Goal: Transaction & Acquisition: Purchase product/service

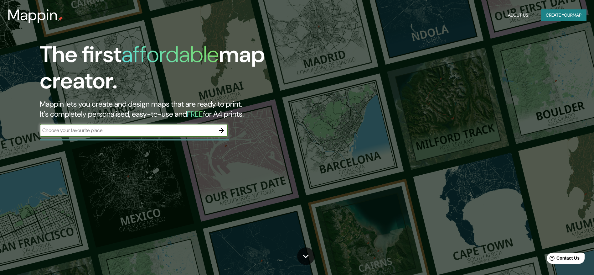
click at [132, 136] on div "​" at bounding box center [134, 131] width 188 height 14
click at [132, 133] on input "text" at bounding box center [127, 129] width 175 height 7
type input "huacho"
click at [221, 130] on icon "button" at bounding box center [221, 130] width 5 height 5
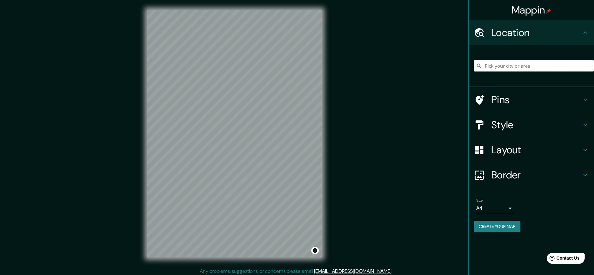
click at [489, 66] on input "Pick your city or area" at bounding box center [534, 65] width 120 height 11
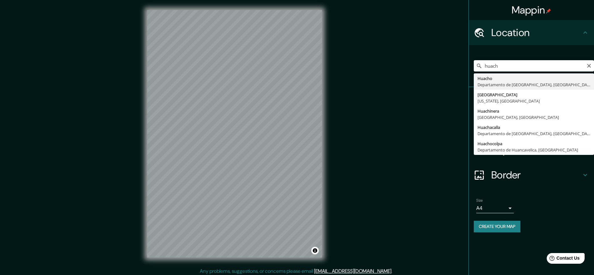
type input "[GEOGRAPHIC_DATA], [GEOGRAPHIC_DATA], [GEOGRAPHIC_DATA]"
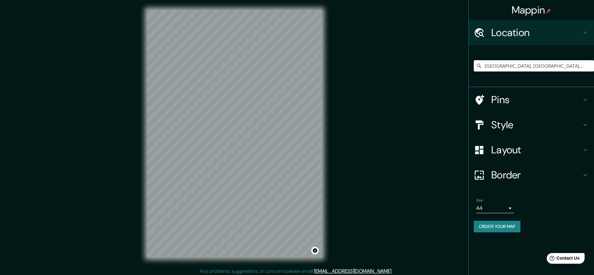
click at [515, 154] on h4 "Layout" at bounding box center [536, 149] width 90 height 13
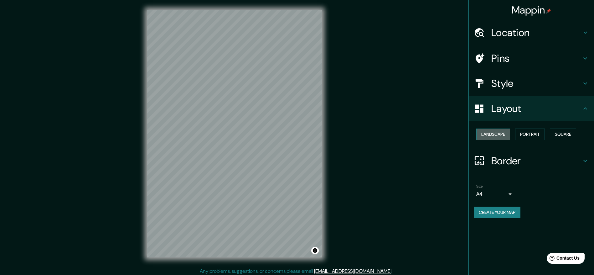
click at [503, 135] on button "Landscape" at bounding box center [493, 134] width 34 height 12
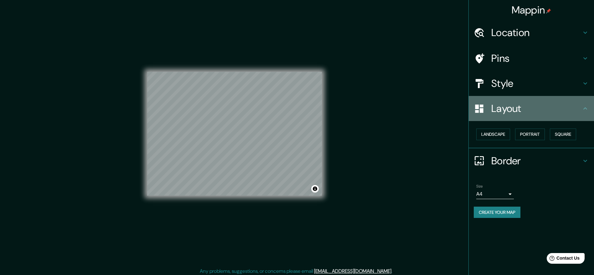
click at [511, 113] on h4 "Layout" at bounding box center [536, 108] width 90 height 13
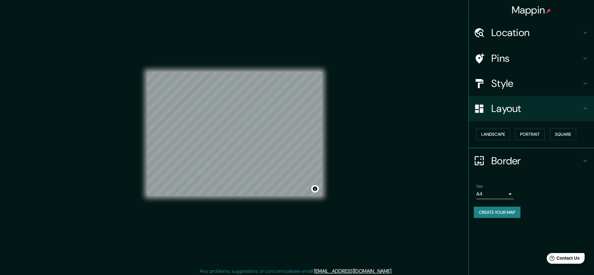
drag, startPoint x: 362, startPoint y: 126, endPoint x: 372, endPoint y: 126, distance: 9.7
click at [372, 126] on div "Mappin Location [GEOGRAPHIC_DATA], [GEOGRAPHIC_DATA], [GEOGRAPHIC_DATA] Pins St…" at bounding box center [297, 138] width 594 height 277
click at [512, 196] on body "Mappin Location [GEOGRAPHIC_DATA], [GEOGRAPHIC_DATA], [GEOGRAPHIC_DATA] Pins St…" at bounding box center [297, 137] width 594 height 275
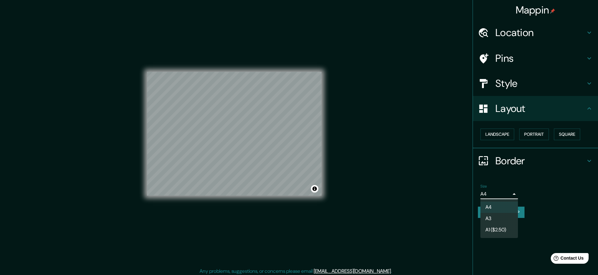
click at [494, 217] on li "A3" at bounding box center [500, 218] width 38 height 11
type input "a4"
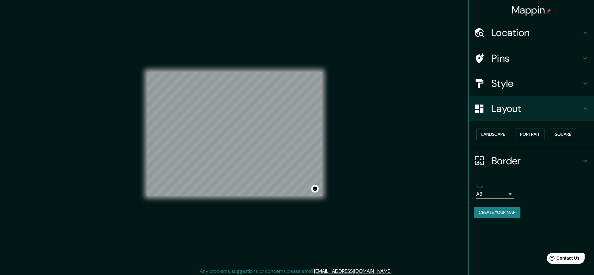
click at [514, 85] on h4 "Style" at bounding box center [536, 83] width 90 height 13
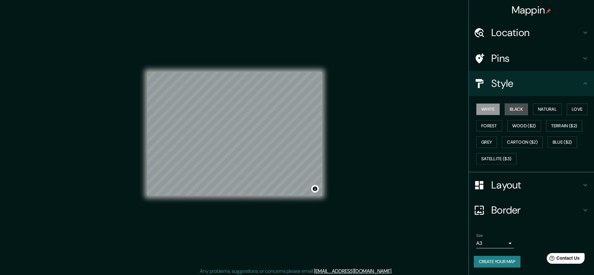
click at [517, 107] on button "Black" at bounding box center [516, 109] width 23 height 12
click at [541, 110] on button "Natural" at bounding box center [547, 109] width 29 height 12
click at [484, 111] on button "White" at bounding box center [487, 109] width 23 height 12
click at [506, 62] on h4 "Pins" at bounding box center [536, 58] width 90 height 13
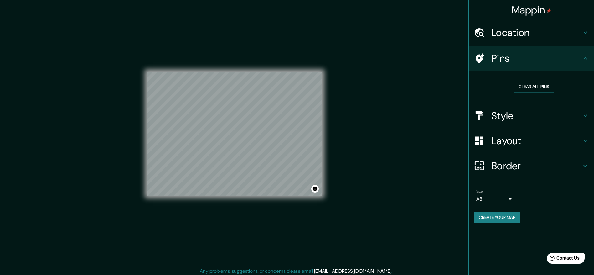
click at [515, 59] on h4 "Pins" at bounding box center [536, 58] width 90 height 13
click at [500, 220] on button "Create your map" at bounding box center [497, 217] width 47 height 12
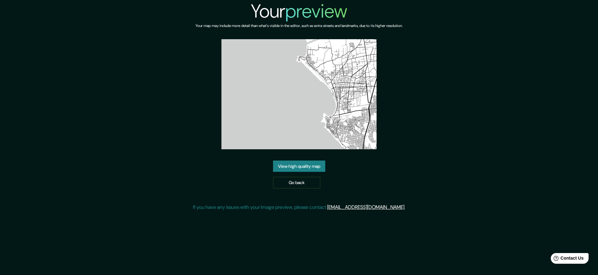
click at [307, 166] on link "View high quality map" at bounding box center [299, 166] width 52 height 12
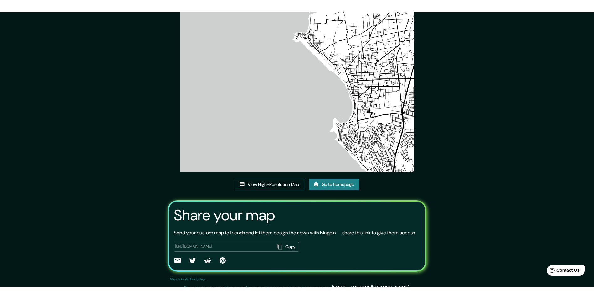
scroll to position [15, 0]
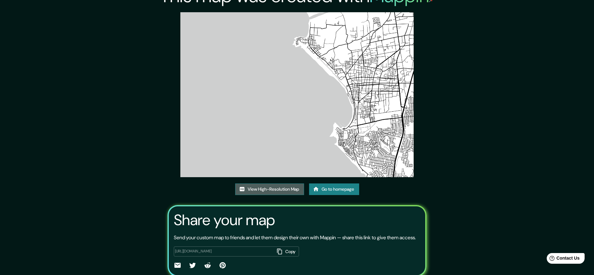
click at [298, 190] on link "View High-Resolution Map" at bounding box center [269, 189] width 69 height 12
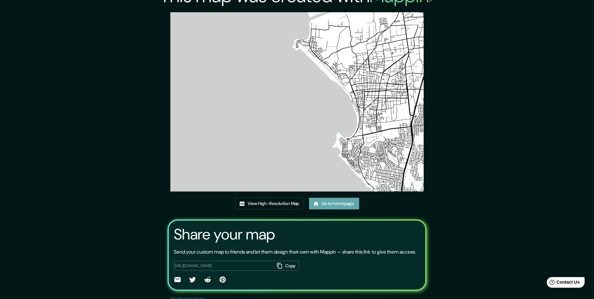
click at [335, 201] on link "Go to homepage" at bounding box center [334, 204] width 50 height 12
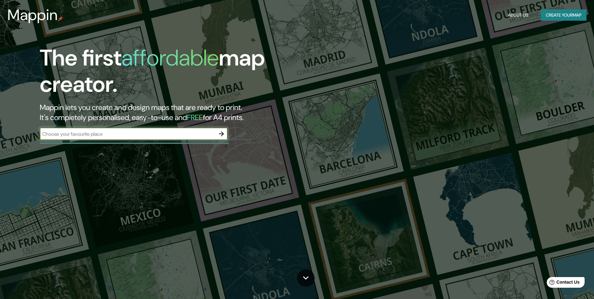
click at [173, 134] on input "text" at bounding box center [127, 133] width 175 height 7
type input "Perú"
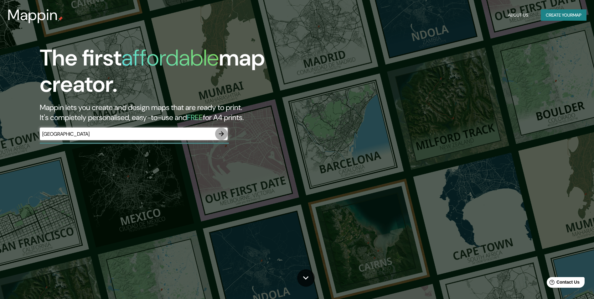
click at [224, 139] on button "button" at bounding box center [221, 133] width 13 height 13
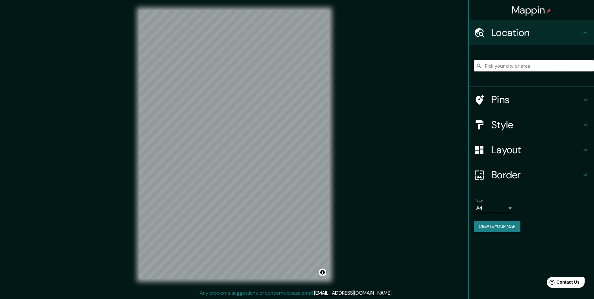
click at [516, 67] on input "Pick your city or area" at bounding box center [534, 65] width 120 height 11
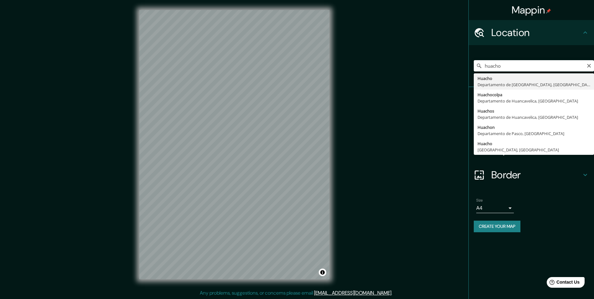
type input "[GEOGRAPHIC_DATA], [GEOGRAPHIC_DATA], [GEOGRAPHIC_DATA]"
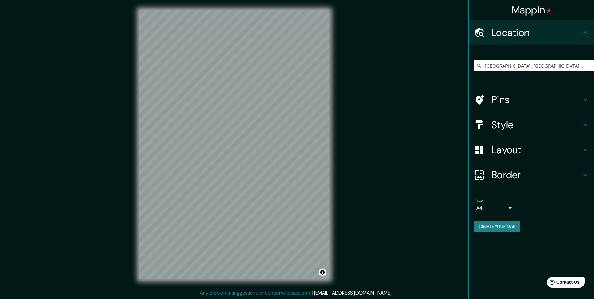
click at [511, 152] on h4 "Layout" at bounding box center [536, 149] width 90 height 13
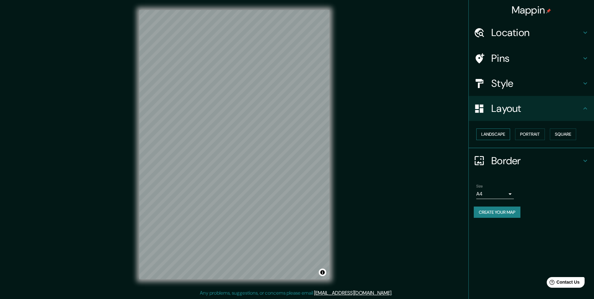
click at [493, 134] on button "Landscape" at bounding box center [493, 134] width 34 height 12
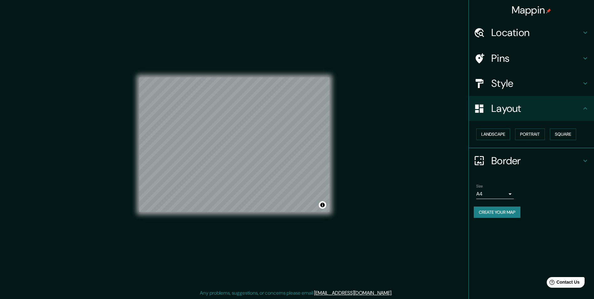
click at [505, 159] on h4 "Border" at bounding box center [536, 160] width 90 height 13
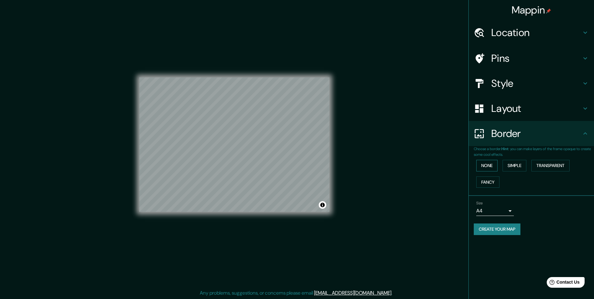
click at [490, 167] on button "None" at bounding box center [486, 166] width 21 height 12
click at [516, 84] on h4 "Style" at bounding box center [536, 83] width 90 height 13
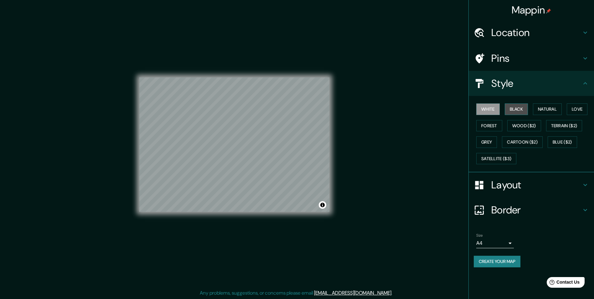
click at [523, 113] on button "Black" at bounding box center [516, 109] width 23 height 12
click at [502, 245] on body "Mappin Location Huacho, Departamento de Lima, Perú Pins Style White Black Natur…" at bounding box center [297, 149] width 594 height 299
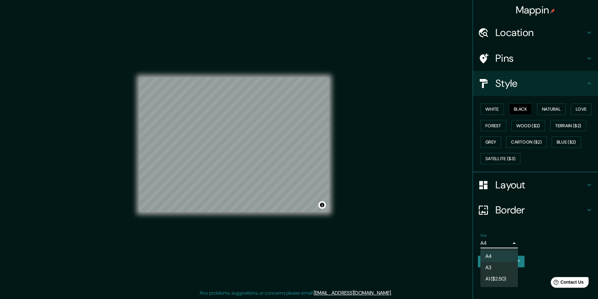
click at [492, 261] on li "A4" at bounding box center [500, 255] width 38 height 11
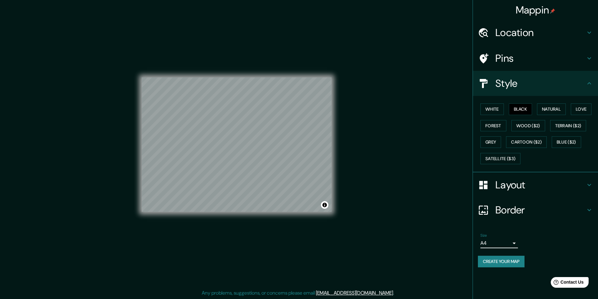
click at [491, 244] on body "Mappin Location Huacho, Departamento de Lima, Perú Pins Style White Black Natur…" at bounding box center [299, 149] width 598 height 299
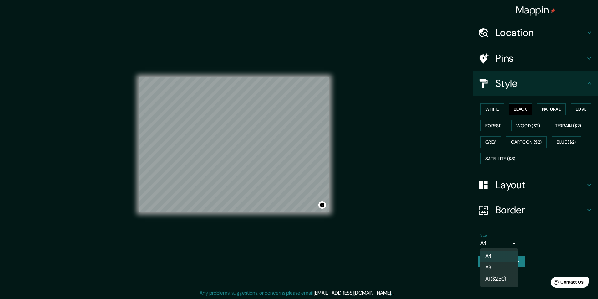
click at [490, 265] on li "A3" at bounding box center [500, 267] width 38 height 11
type input "a4"
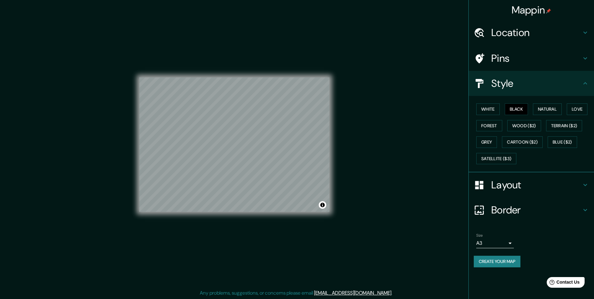
click at [502, 262] on button "Create your map" at bounding box center [497, 261] width 47 height 12
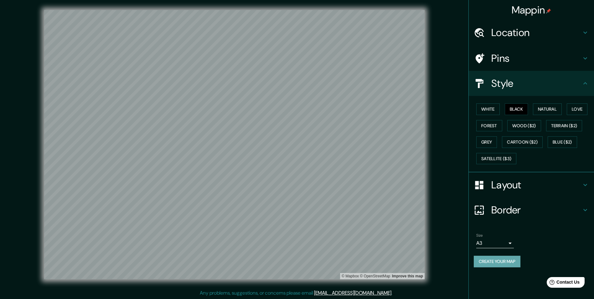
click at [496, 263] on button "Create your map" at bounding box center [497, 261] width 47 height 12
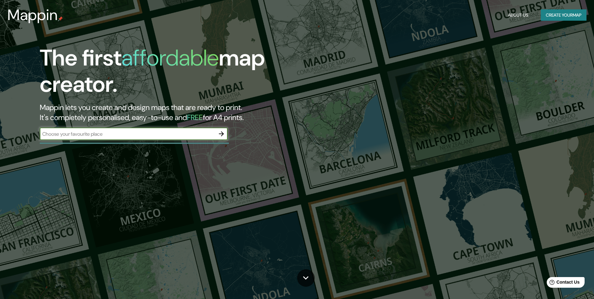
click at [220, 133] on icon "button" at bounding box center [222, 134] width 8 height 8
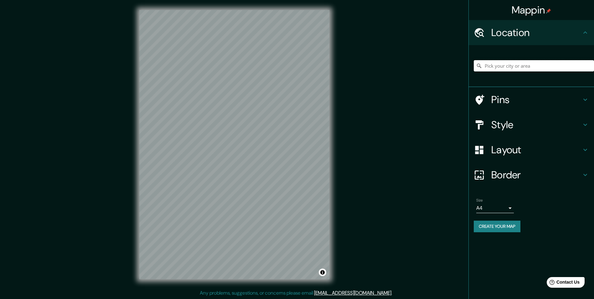
click at [501, 65] on input "Pick your city or area" at bounding box center [534, 65] width 120 height 11
click at [340, 96] on div "Mappin Location Pins Style Layout Border Choose a border. Hint : you can make l…" at bounding box center [297, 149] width 594 height 299
click at [489, 200] on div "Size A4 single" at bounding box center [495, 205] width 38 height 15
click at [488, 211] on body "Mappin Location Pins Style Layout Border Choose a border. Hint : you can make l…" at bounding box center [297, 149] width 594 height 299
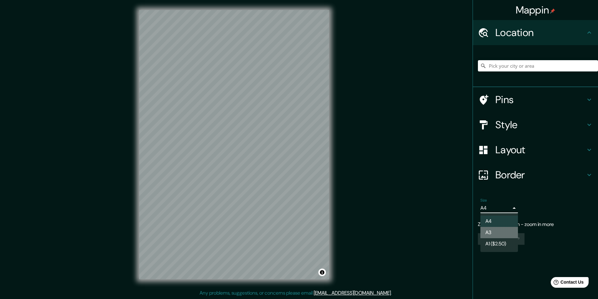
click at [489, 227] on li "A3" at bounding box center [500, 232] width 38 height 11
type input "a4"
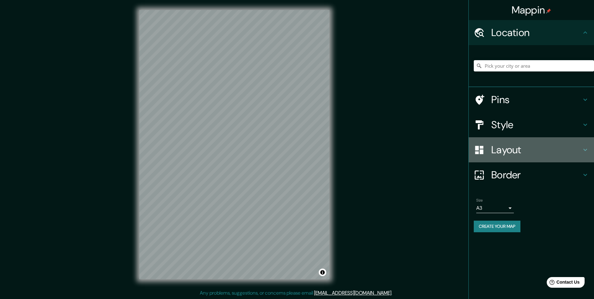
click at [512, 155] on h4 "Layout" at bounding box center [536, 149] width 90 height 13
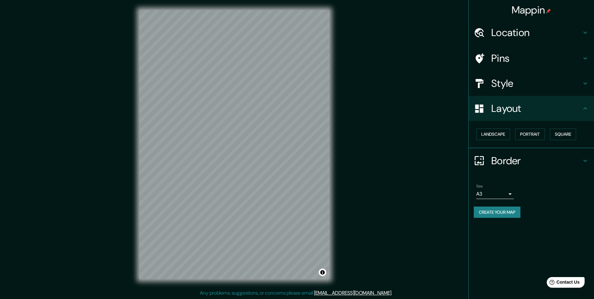
click at [497, 128] on div "Landscape Portrait Square" at bounding box center [534, 134] width 120 height 17
drag, startPoint x: 495, startPoint y: 134, endPoint x: 496, endPoint y: 126, distance: 7.4
click at [495, 132] on button "Landscape" at bounding box center [493, 134] width 34 height 12
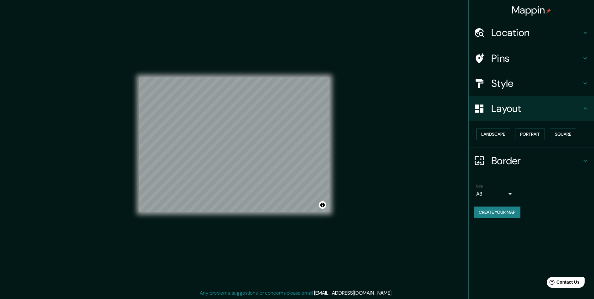
click at [501, 86] on h4 "Style" at bounding box center [536, 83] width 90 height 13
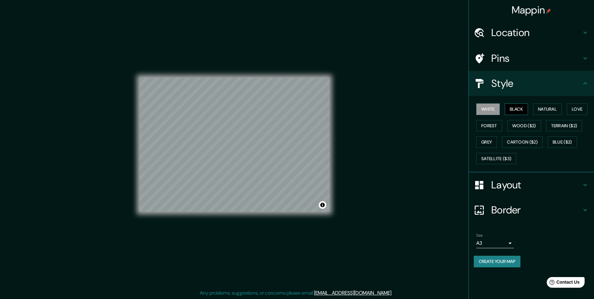
click at [518, 112] on button "Black" at bounding box center [516, 109] width 23 height 12
click at [500, 263] on button "Create your map" at bounding box center [497, 261] width 47 height 12
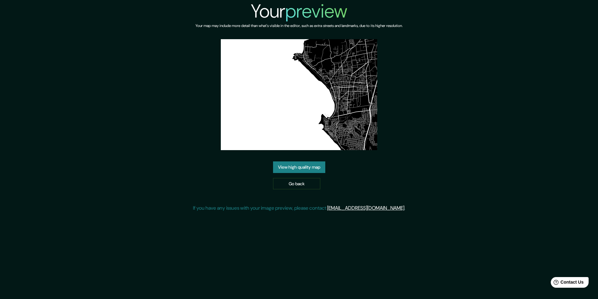
click at [298, 168] on link "View high quality map" at bounding box center [299, 167] width 52 height 12
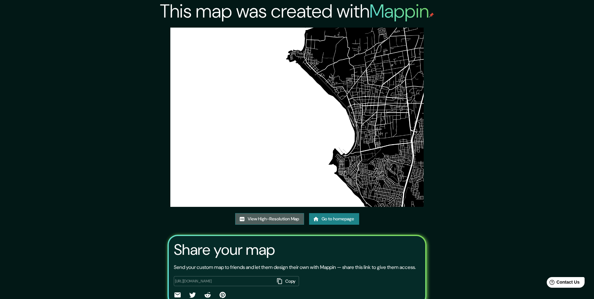
click at [278, 217] on link "View High-Resolution Map" at bounding box center [269, 219] width 69 height 12
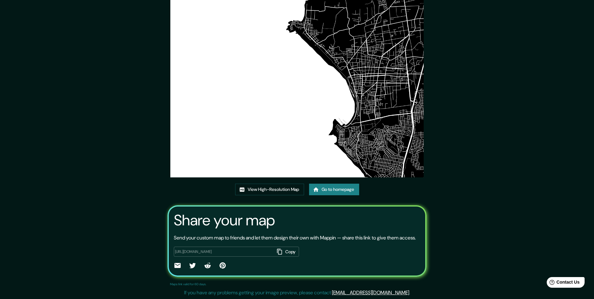
scroll to position [37, 0]
